Goal: Task Accomplishment & Management: Manage account settings

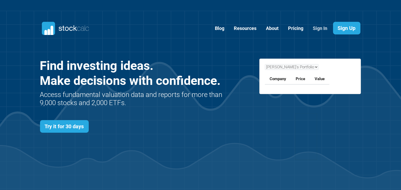
scroll to position [229, 337]
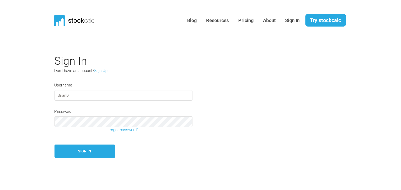
type input "BrianD"
click at [80, 150] on button "Sign In" at bounding box center [84, 151] width 61 height 13
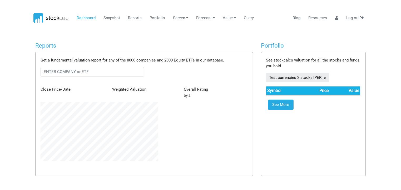
scroll to position [59, 125]
